Goal: Task Accomplishment & Management: Complete application form

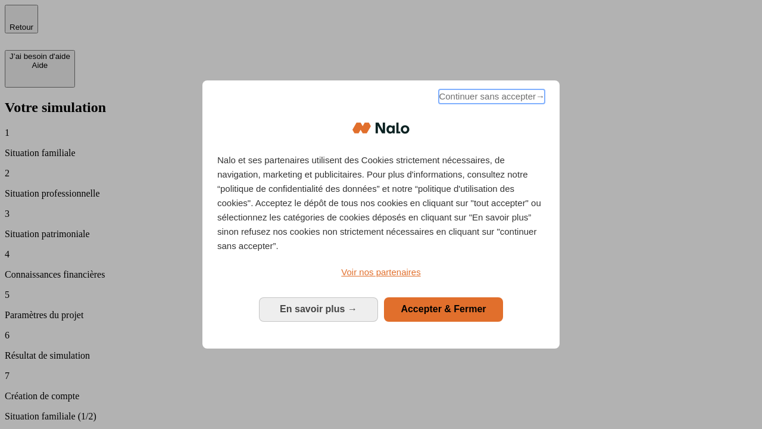
click at [491, 98] on span "Continuer sans accepter →" at bounding box center [492, 96] width 106 height 14
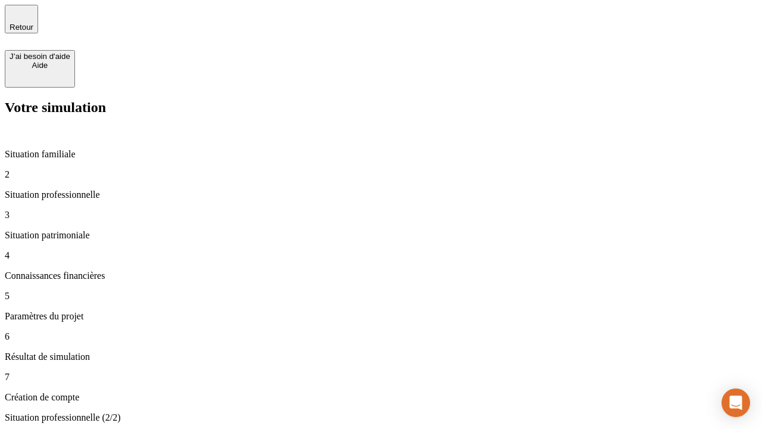
type input "30 000"
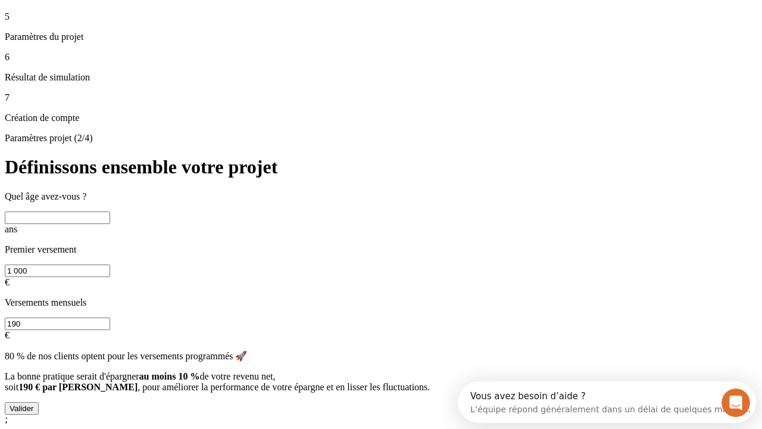
scroll to position [11, 0]
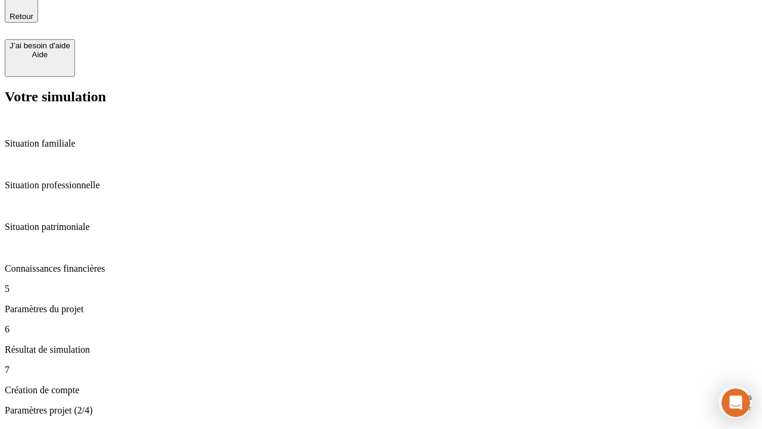
type input "25"
type input "1 000"
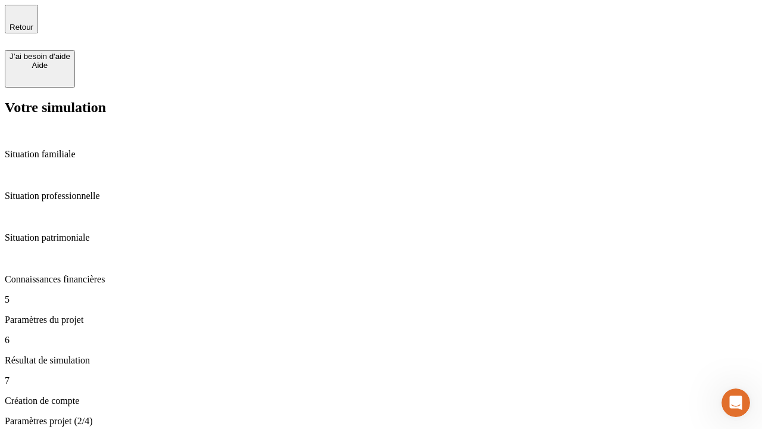
type input "640"
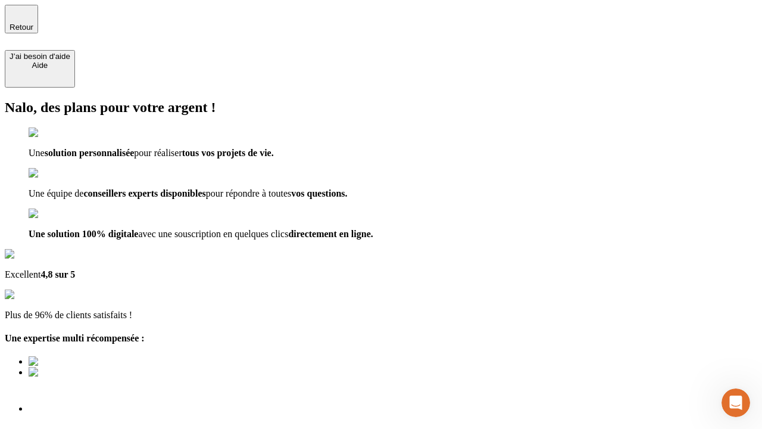
type input "[EMAIL_ADDRESS][PERSON_NAME][DOMAIN_NAME]"
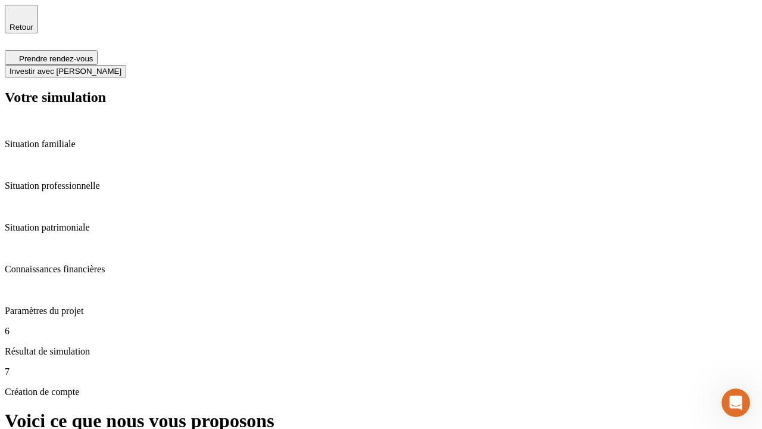
click at [121, 67] on span "Investir avec [PERSON_NAME]" at bounding box center [66, 71] width 112 height 9
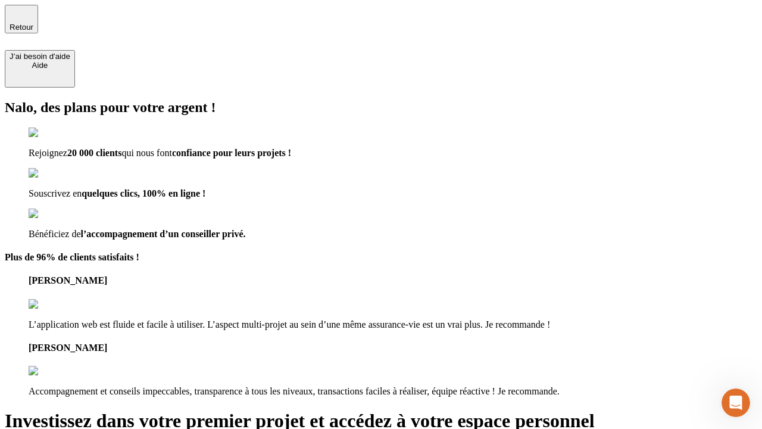
type input "[EMAIL_ADDRESS][PERSON_NAME][DOMAIN_NAME]"
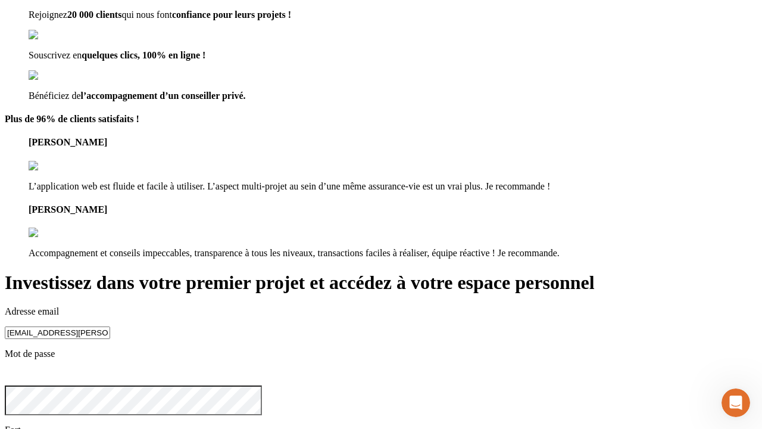
scroll to position [37, 0]
